Goal: Communication & Community: Participate in discussion

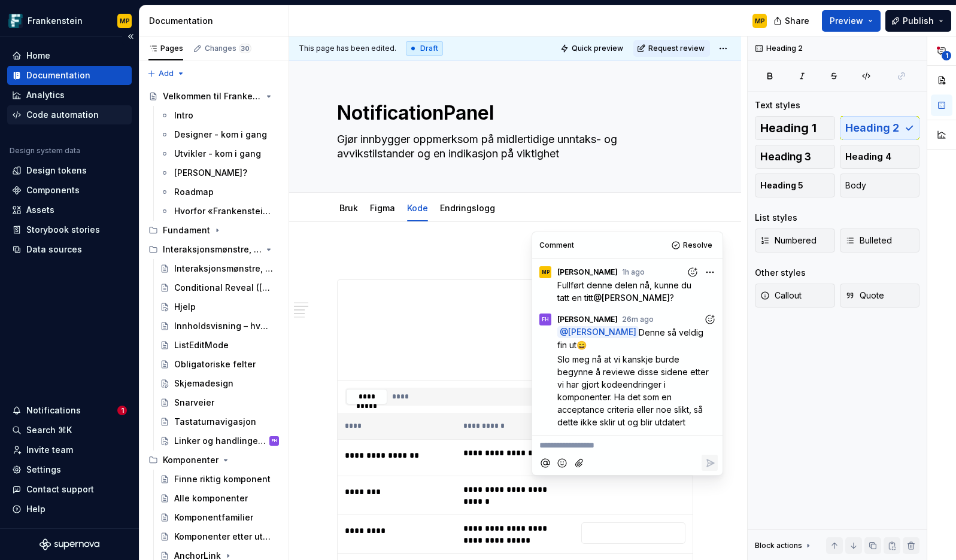
scroll to position [2670, 0]
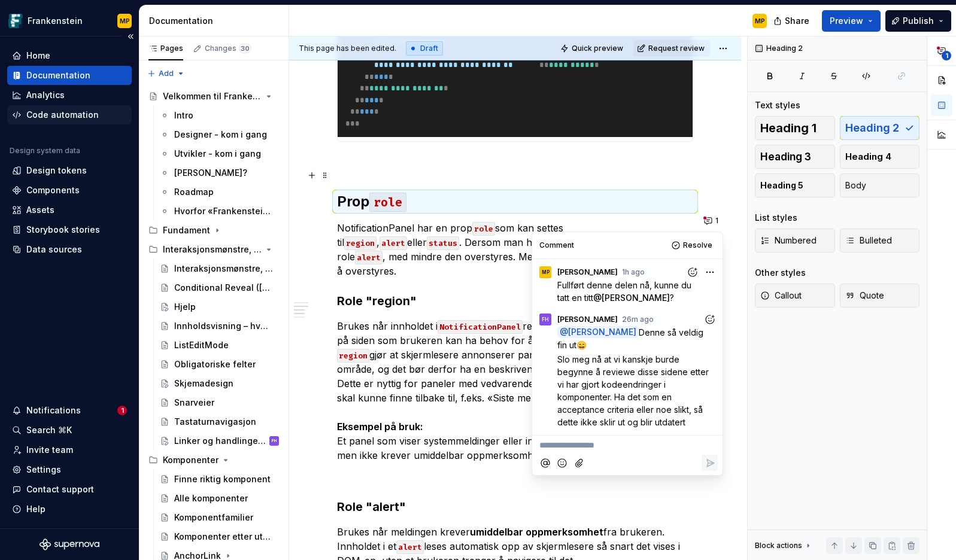
click at [60, 120] on div "Code automation" at bounding box center [62, 115] width 72 height 12
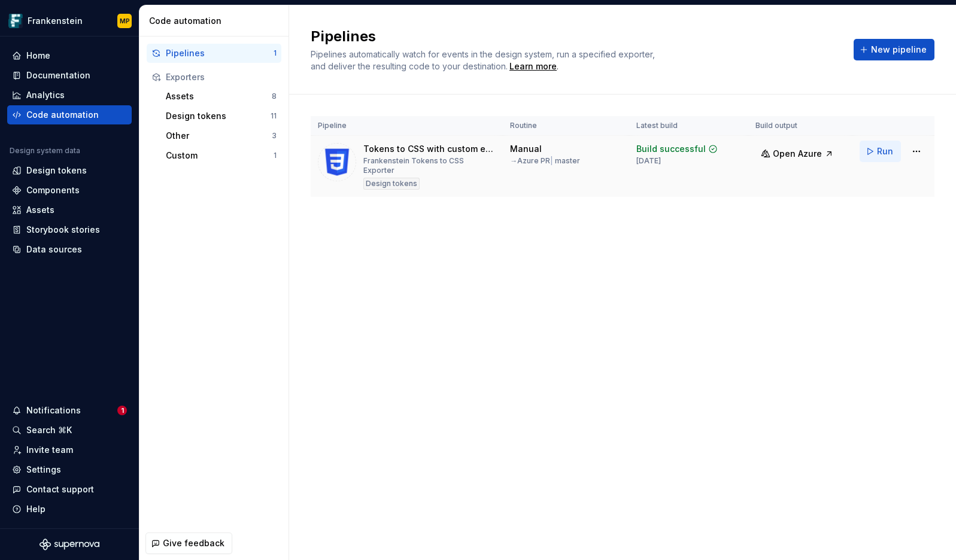
click at [881, 151] on span "Run" at bounding box center [885, 152] width 16 height 12
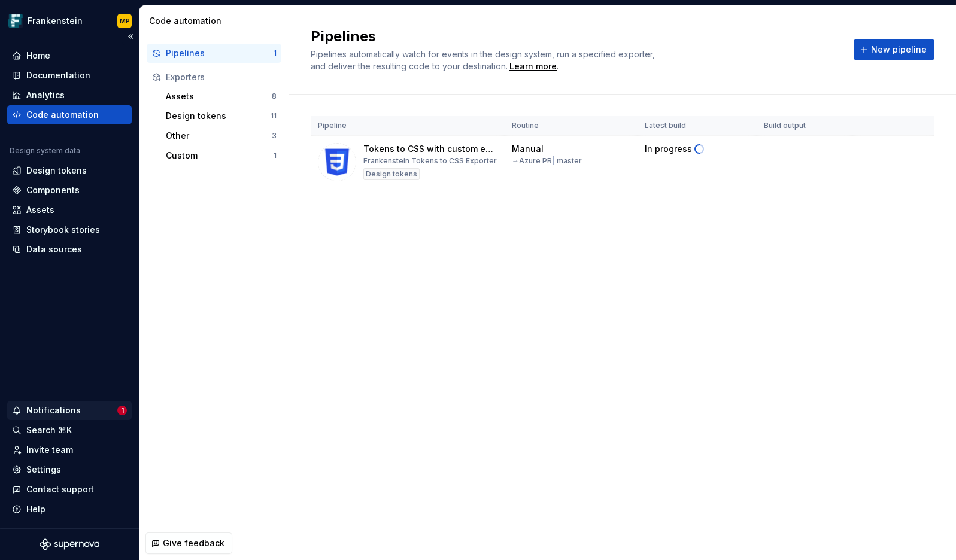
click at [86, 414] on div "Notifications" at bounding box center [64, 411] width 105 height 12
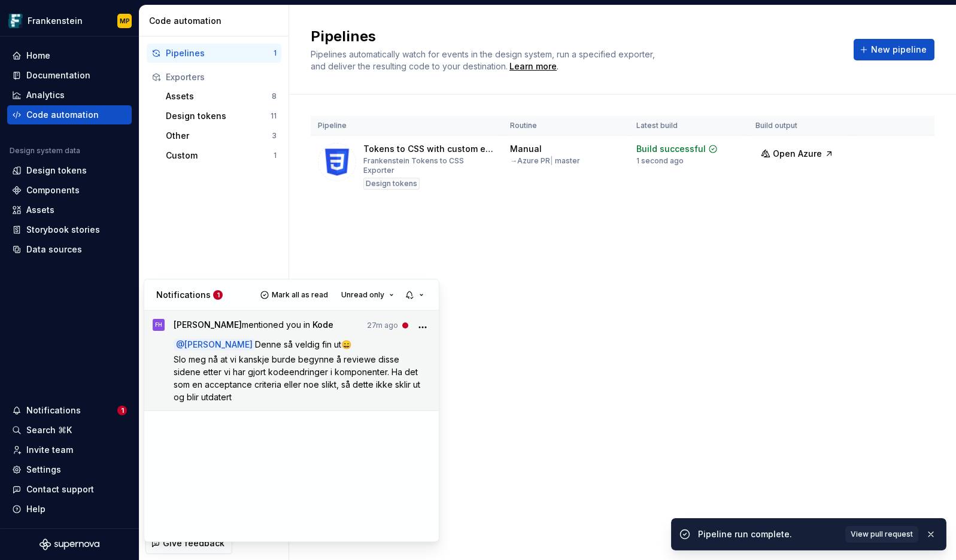
click at [343, 382] on span "Slo meg nå at vi kanskje burde begynne å reviewe disse sidene etter vi har gjor…" at bounding box center [298, 378] width 249 height 48
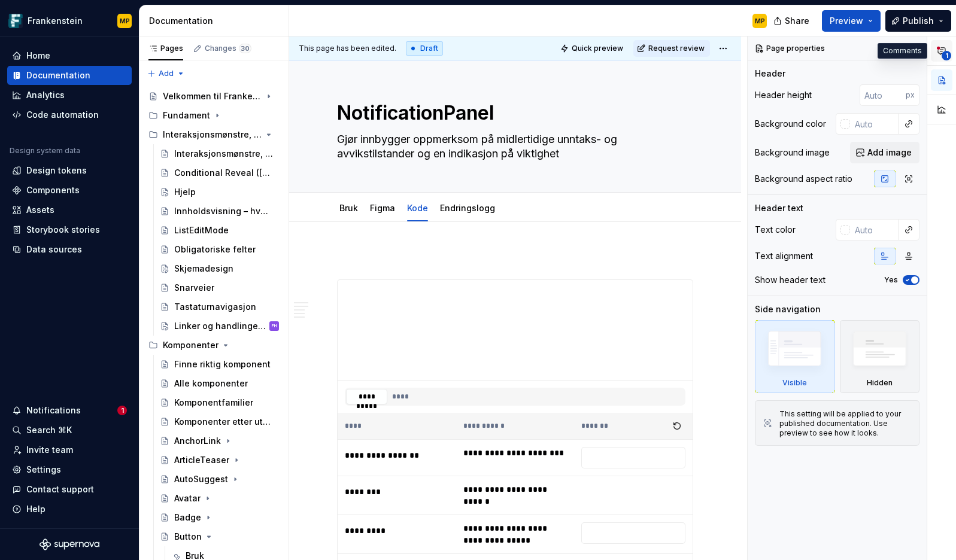
click at [944, 49] on icon "button" at bounding box center [942, 51] width 10 height 10
type textarea "*"
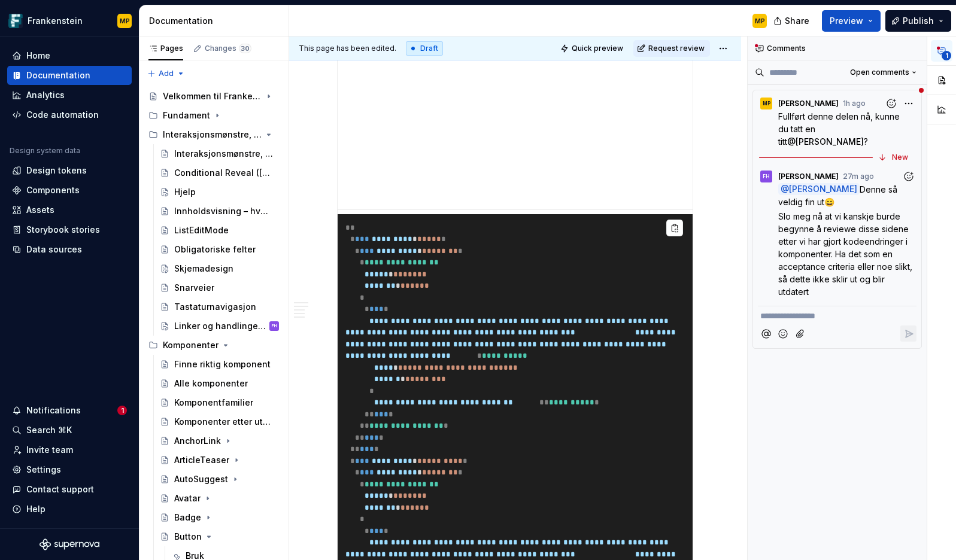
scroll to position [1901, 0]
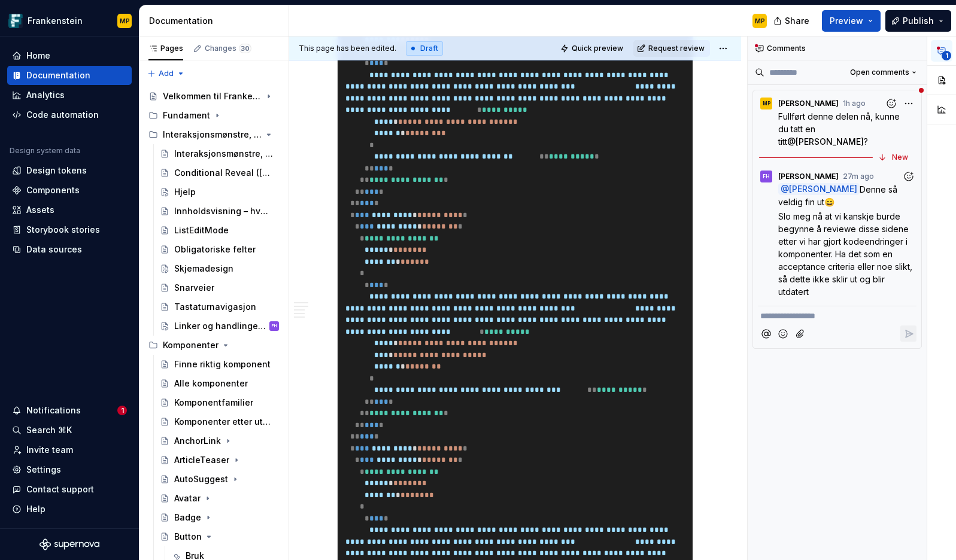
click at [801, 323] on p "**********" at bounding box center [837, 316] width 154 height 13
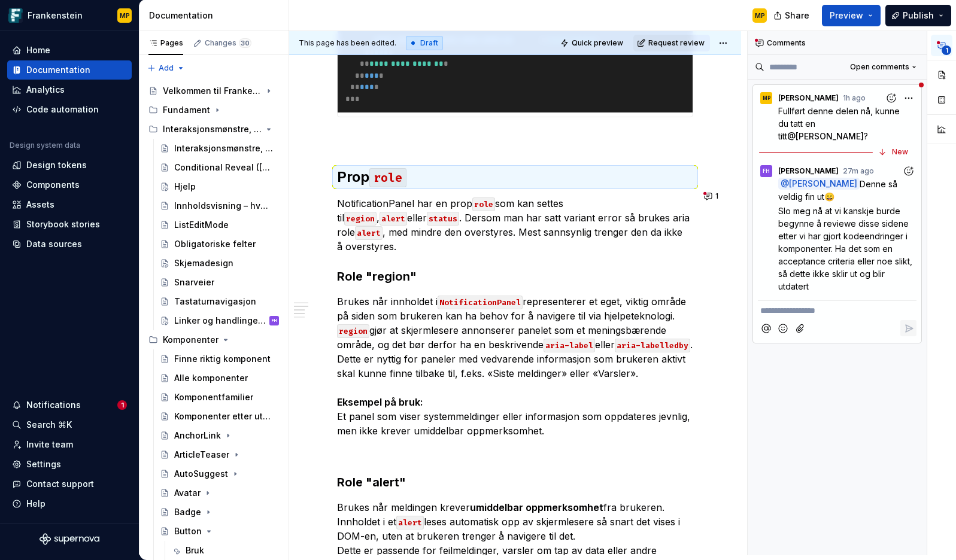
scroll to position [2784, 0]
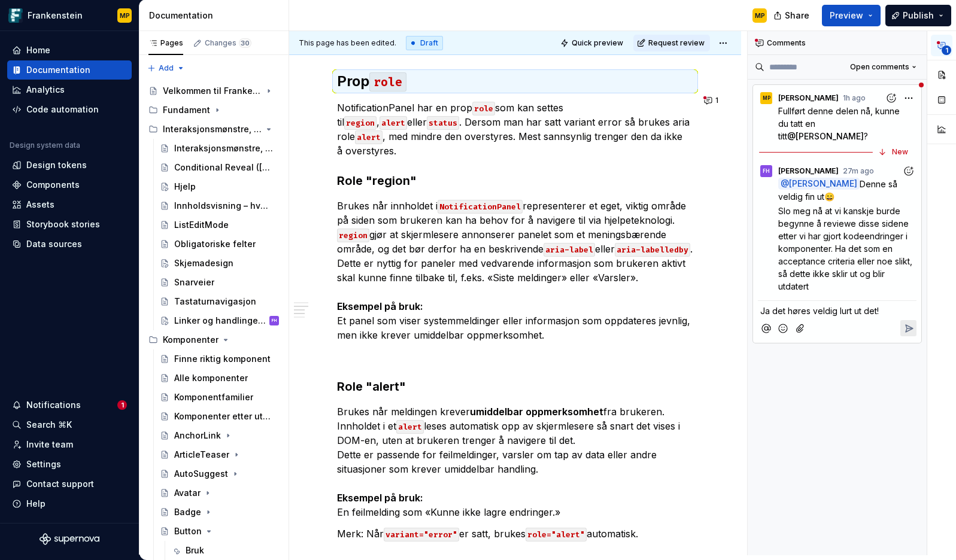
click at [911, 335] on icon "Reply" at bounding box center [909, 329] width 12 height 12
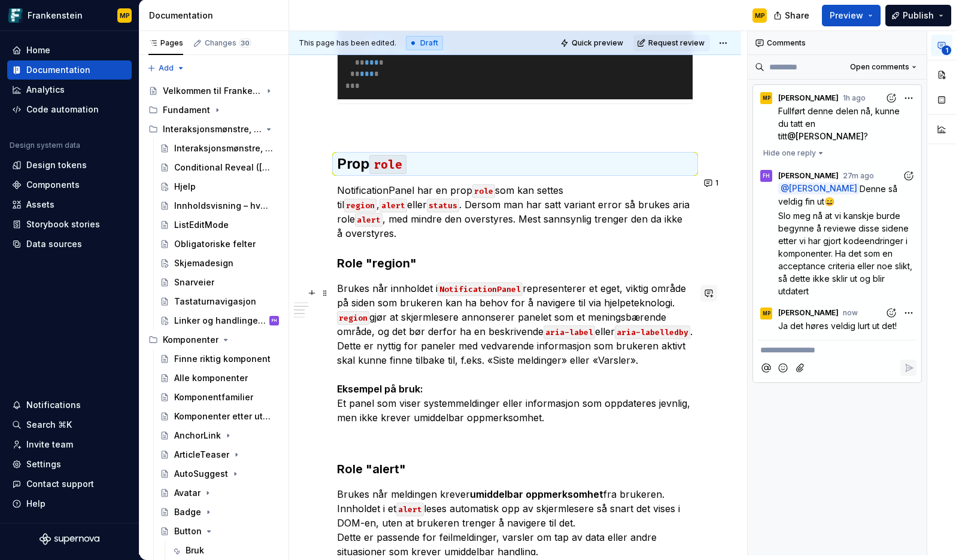
scroll to position [2694, 0]
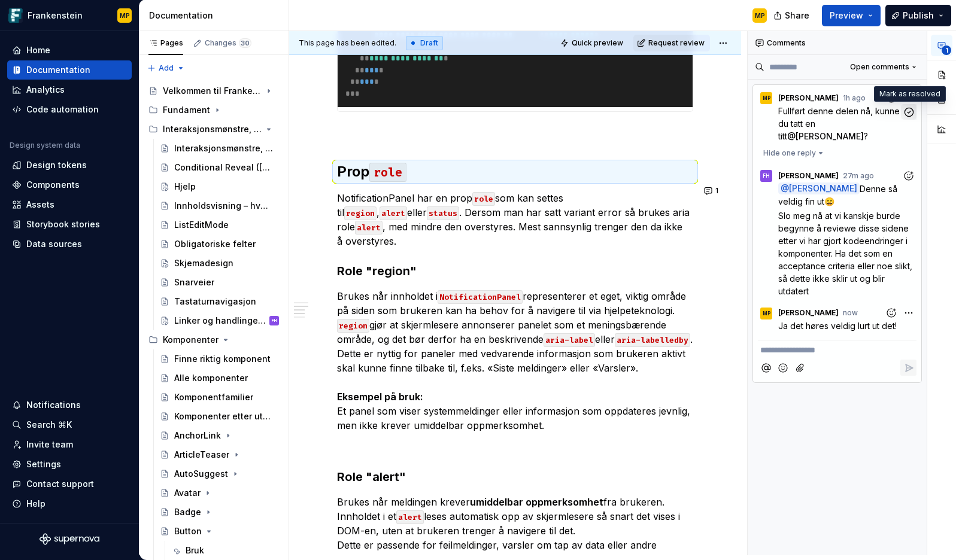
click at [910, 114] on icon "button" at bounding box center [909, 112] width 11 height 11
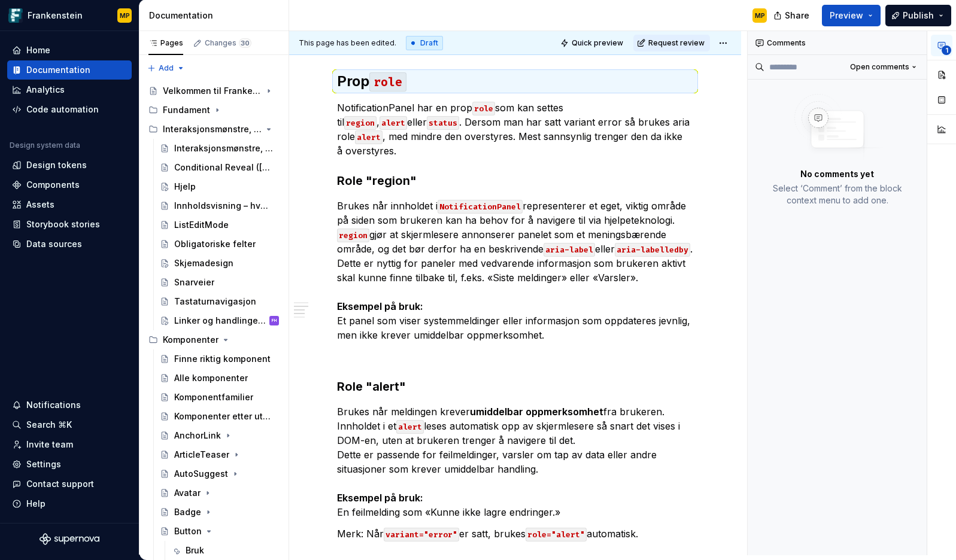
scroll to position [2653, 0]
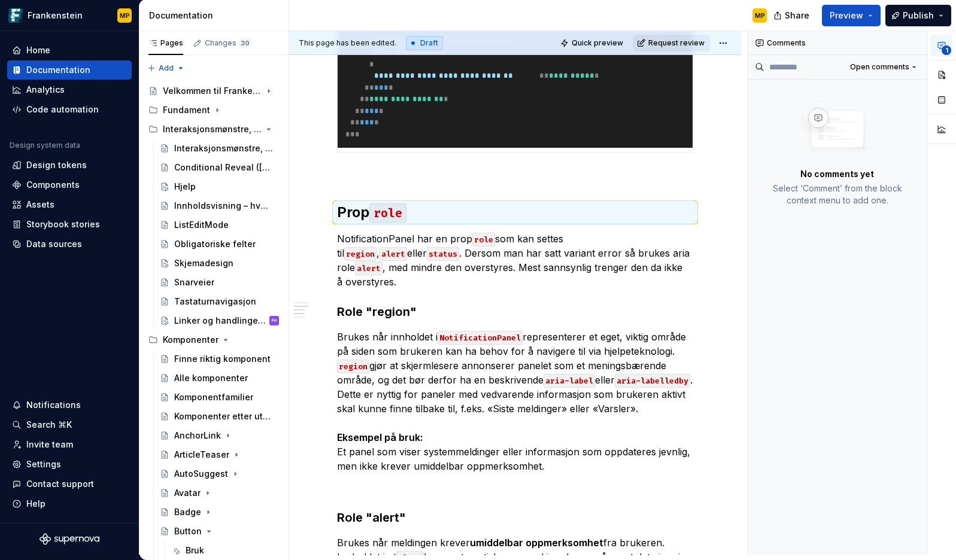
click at [686, 43] on span "Request review" at bounding box center [677, 43] width 56 height 10
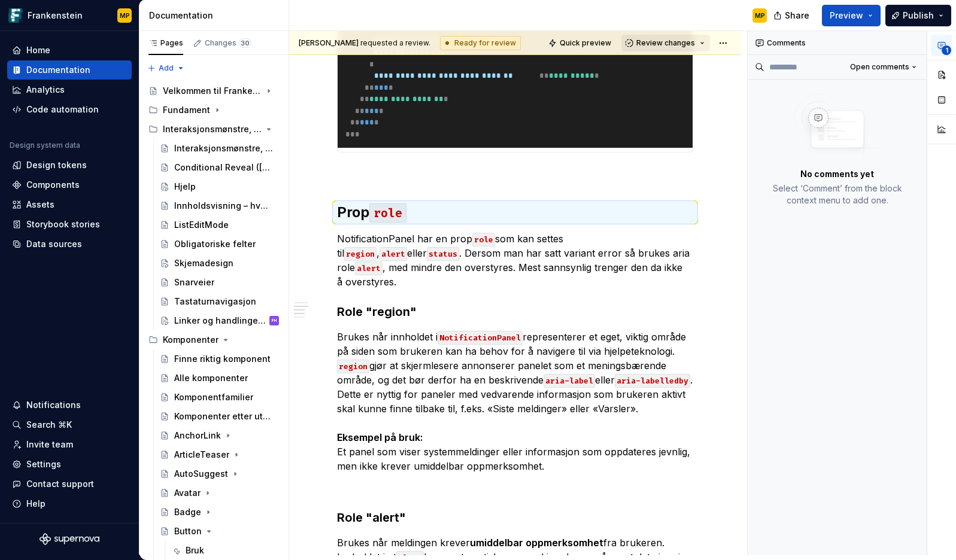
click at [687, 43] on span "Review changes" at bounding box center [666, 43] width 59 height 10
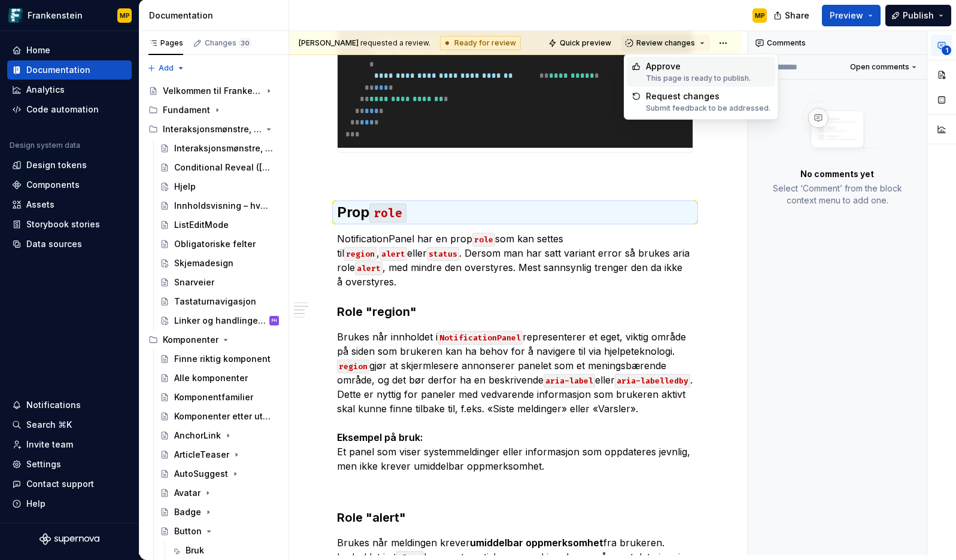
click at [687, 75] on div "This page is ready to publish." at bounding box center [698, 79] width 105 height 10
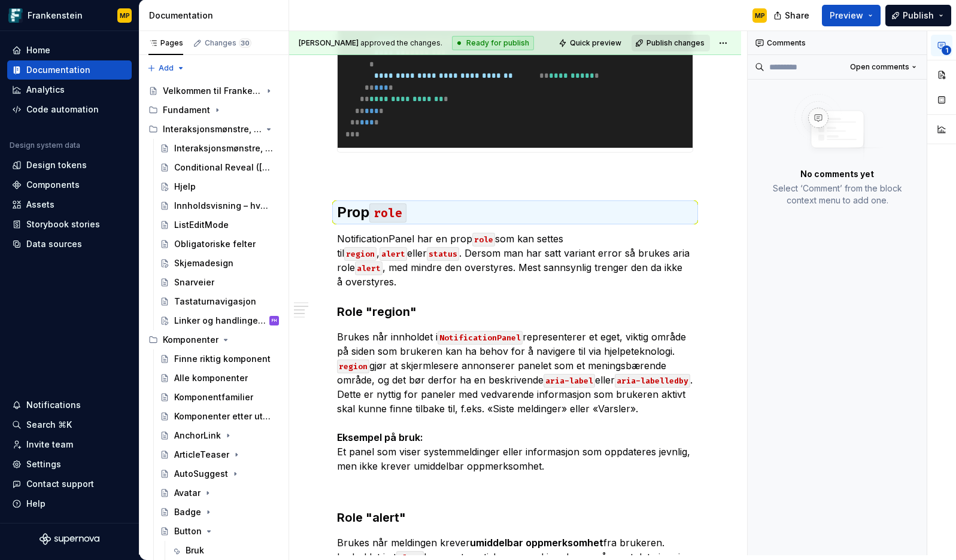
click at [687, 41] on span "Publish changes" at bounding box center [676, 43] width 58 height 10
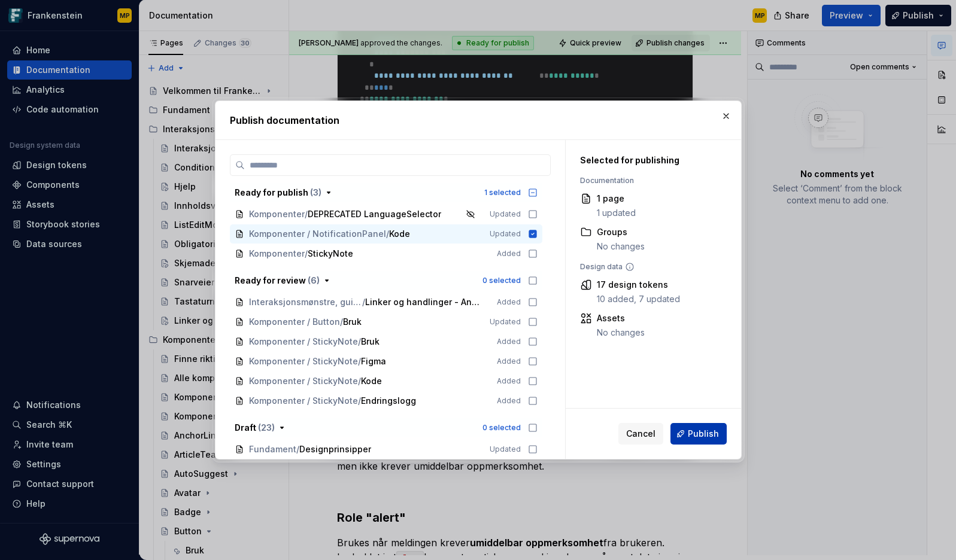
click at [716, 439] on span "Publish" at bounding box center [703, 434] width 31 height 12
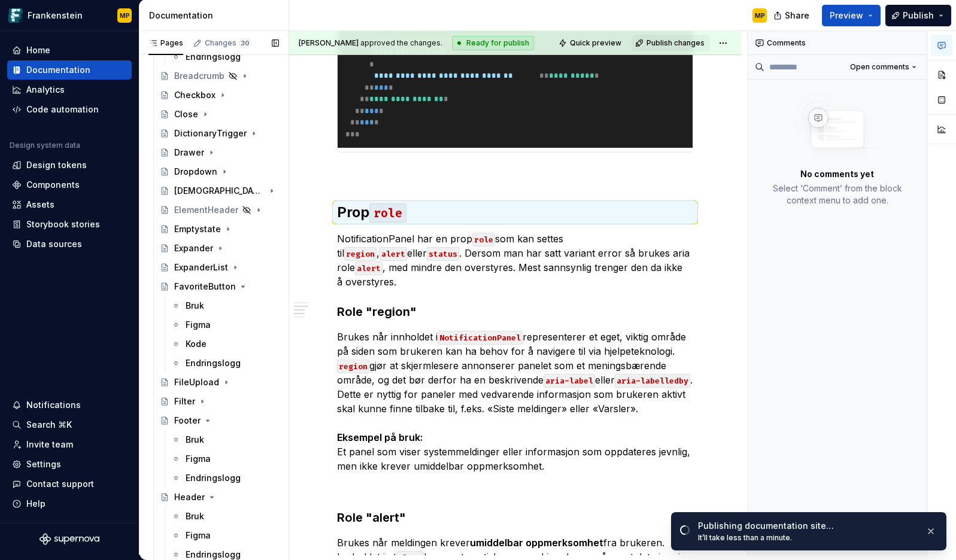
scroll to position [0, 0]
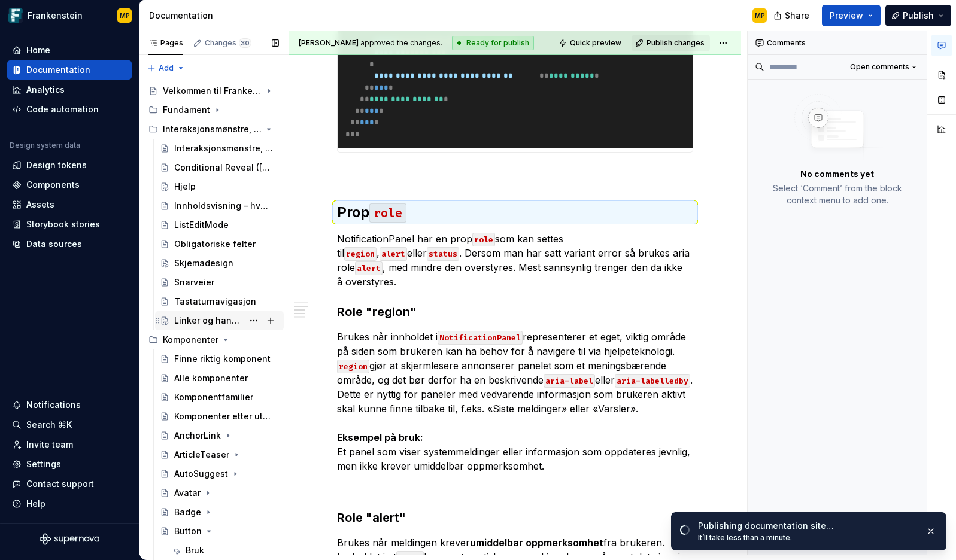
click at [205, 323] on div "Linker og handlinger - Anchorlink eller Button" at bounding box center [208, 321] width 69 height 12
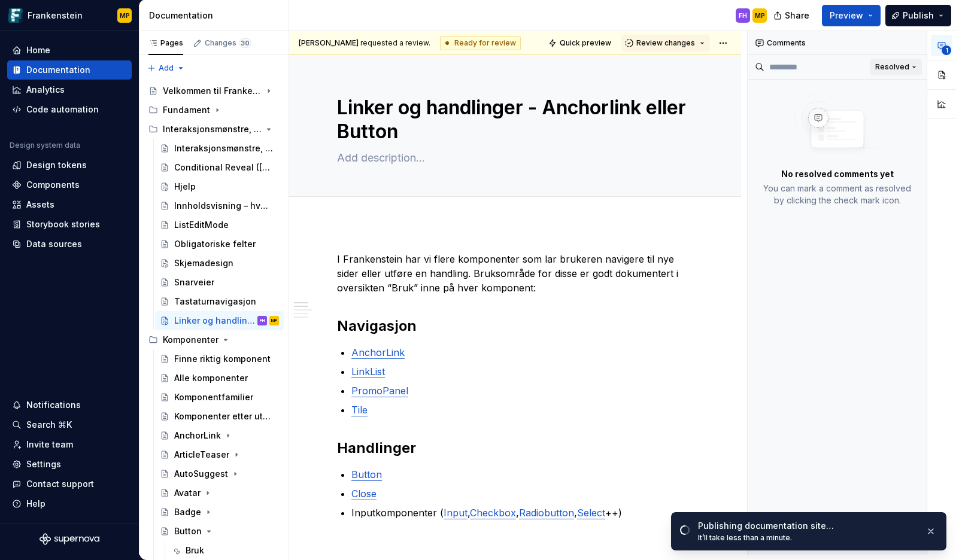
click at [893, 69] on span "Resolved" at bounding box center [892, 67] width 34 height 10
click at [871, 89] on div "Open comments" at bounding box center [876, 90] width 78 height 12
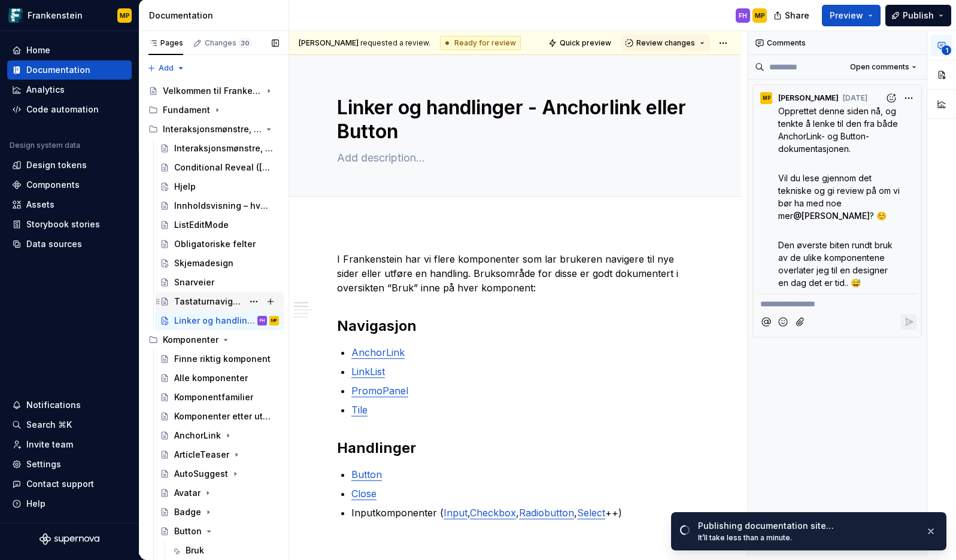
click at [202, 302] on div "Tastaturnavigasjon" at bounding box center [208, 302] width 69 height 12
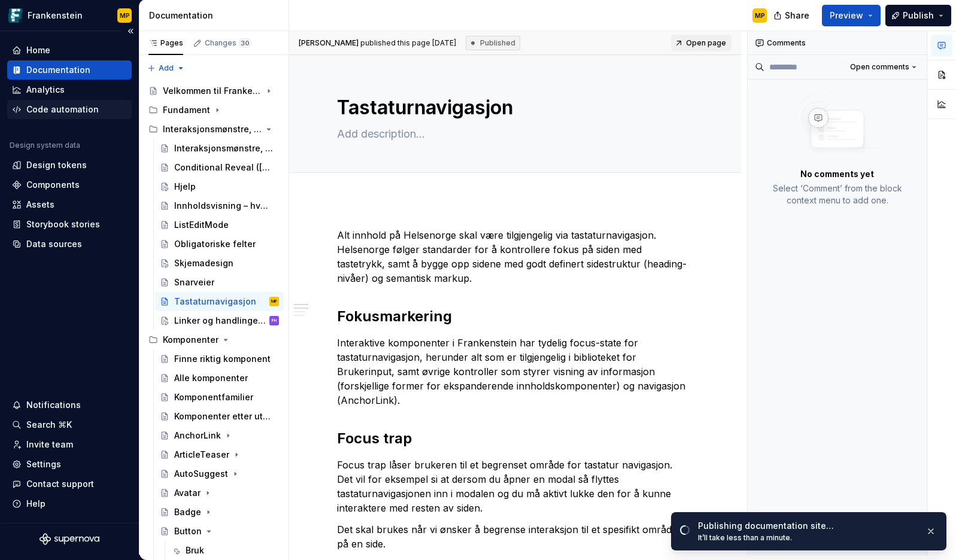
click at [58, 106] on div "Code automation" at bounding box center [62, 110] width 72 height 12
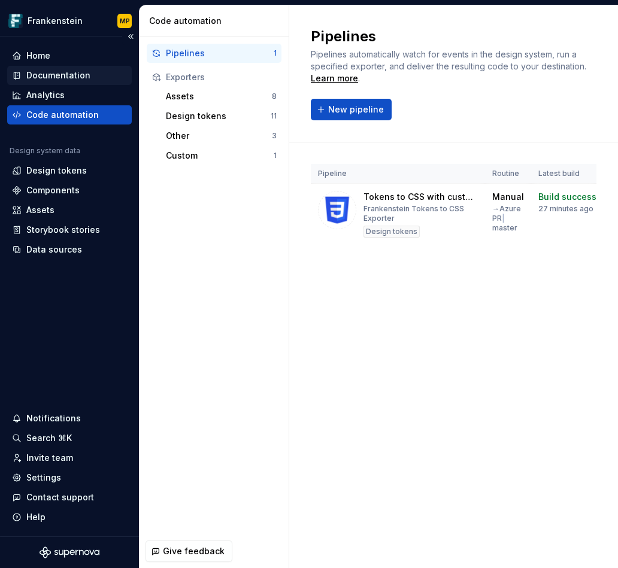
click at [54, 75] on div "Documentation" at bounding box center [58, 75] width 64 height 12
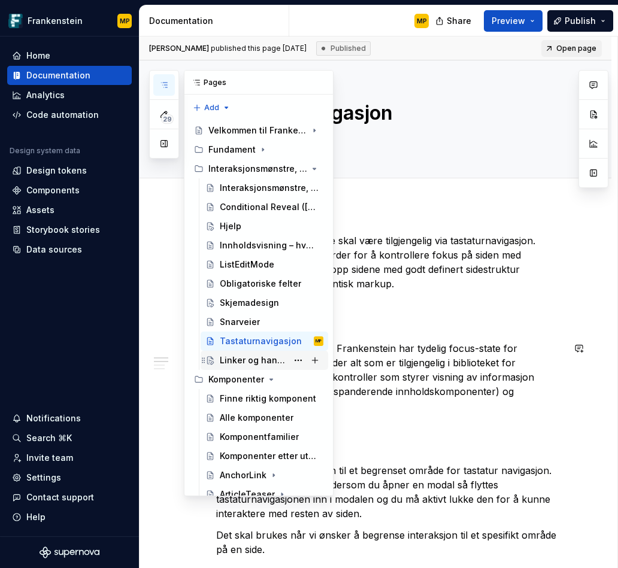
click at [246, 362] on div "Linker og handlinger - Anchorlink eller Button" at bounding box center [254, 360] width 68 height 12
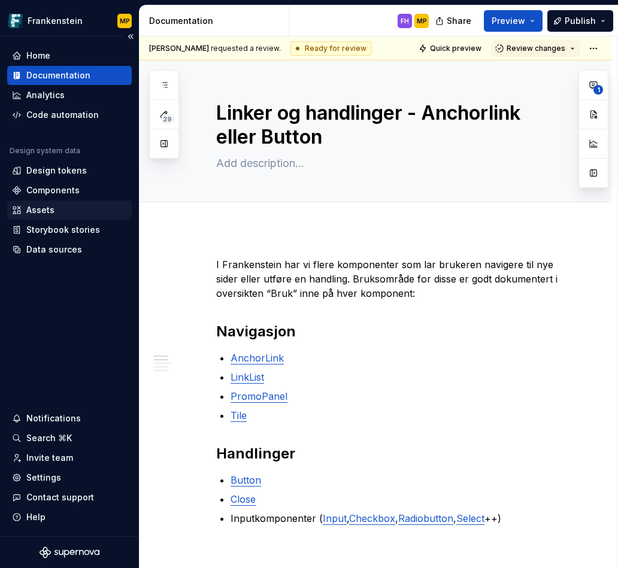
type textarea "*"
